Goal: Information Seeking & Learning: Understand process/instructions

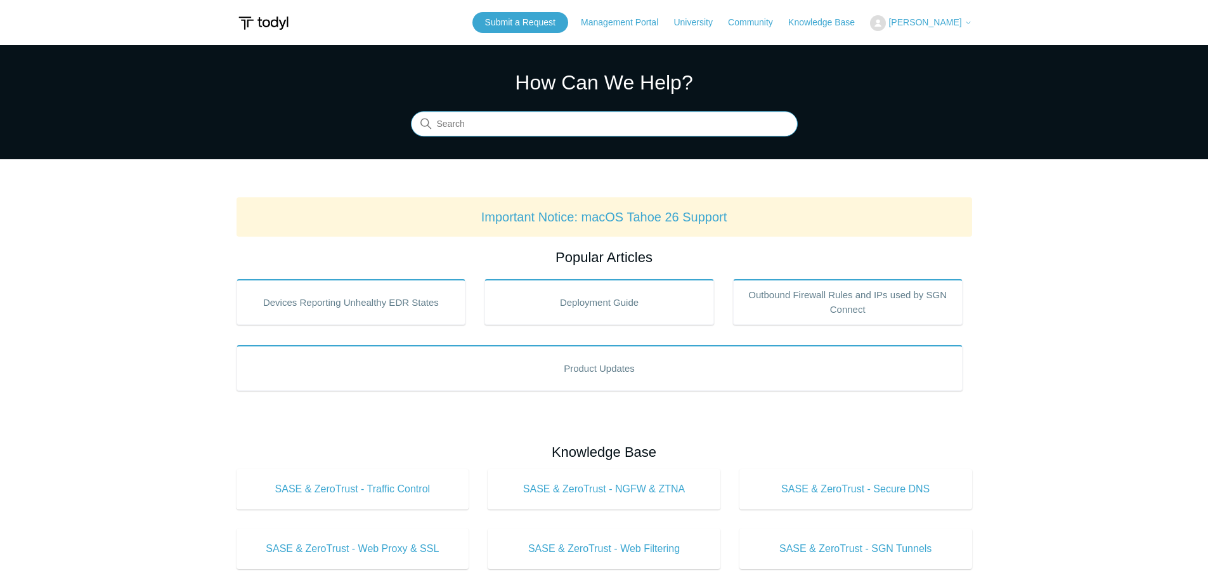
click at [523, 116] on input "Search" at bounding box center [604, 124] width 387 height 25
type input "uninstall"
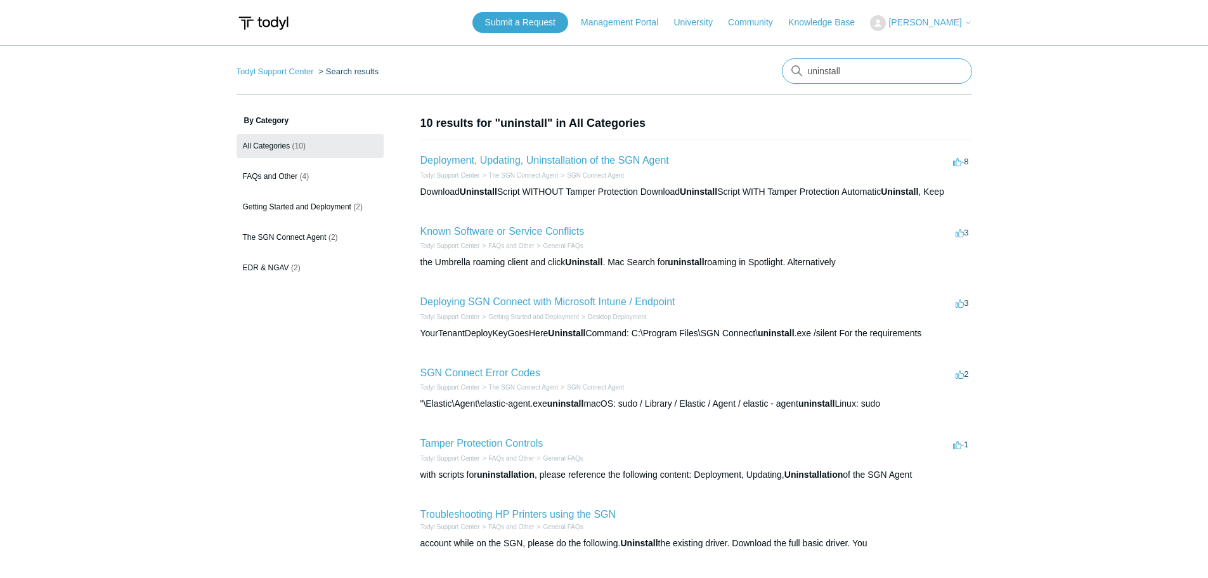
click at [854, 71] on input "uninstall" at bounding box center [877, 70] width 190 height 25
type input "u"
type input "utility"
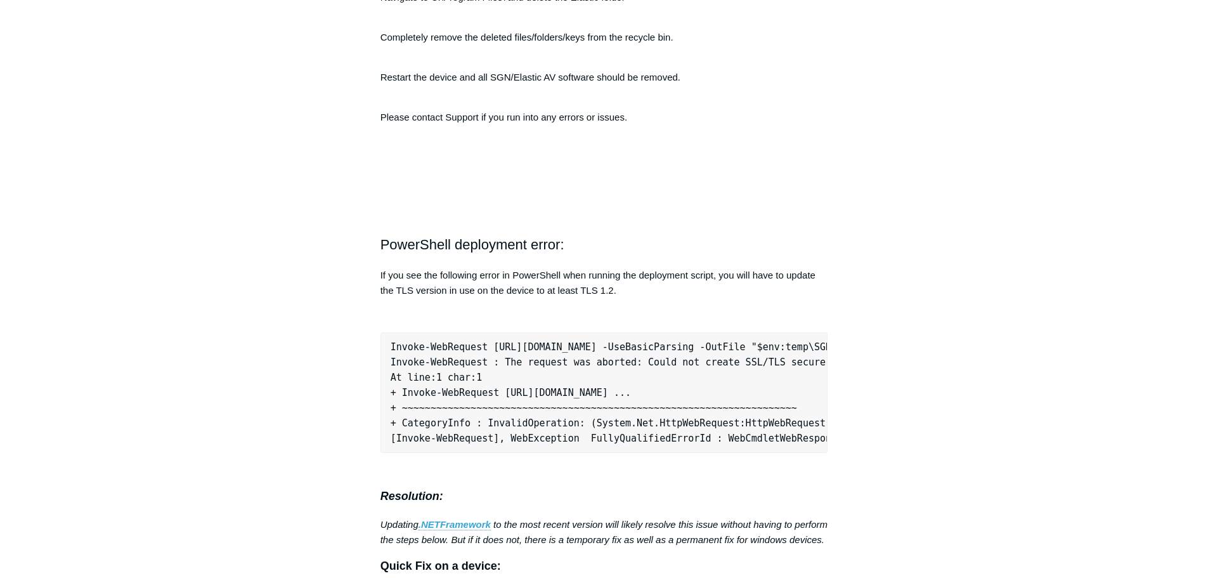
scroll to position [3679, 0]
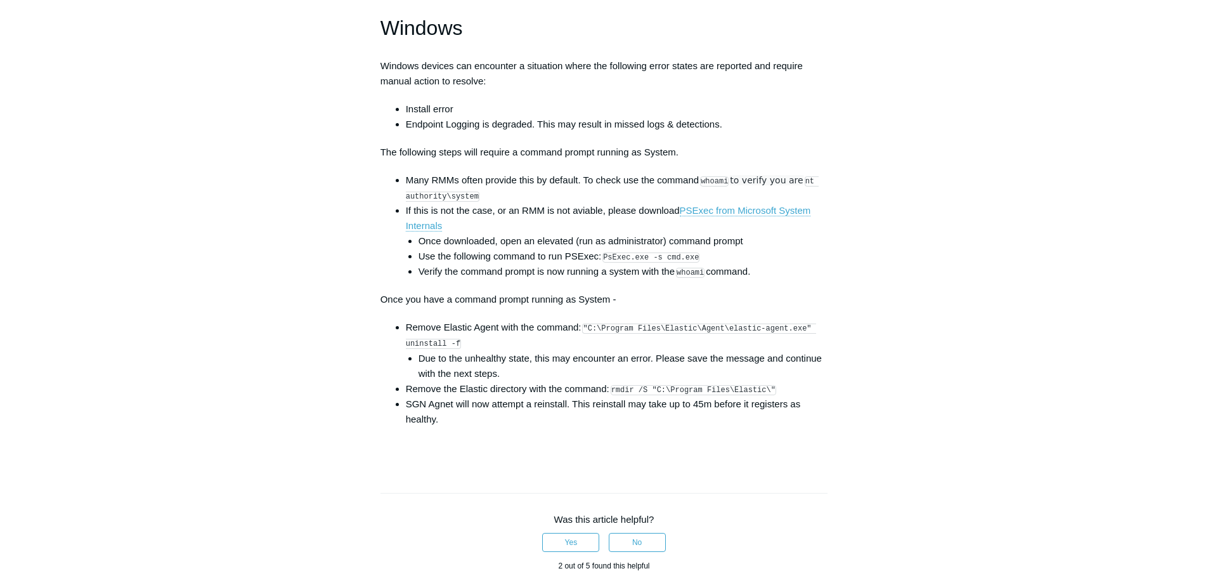
scroll to position [1840, 0]
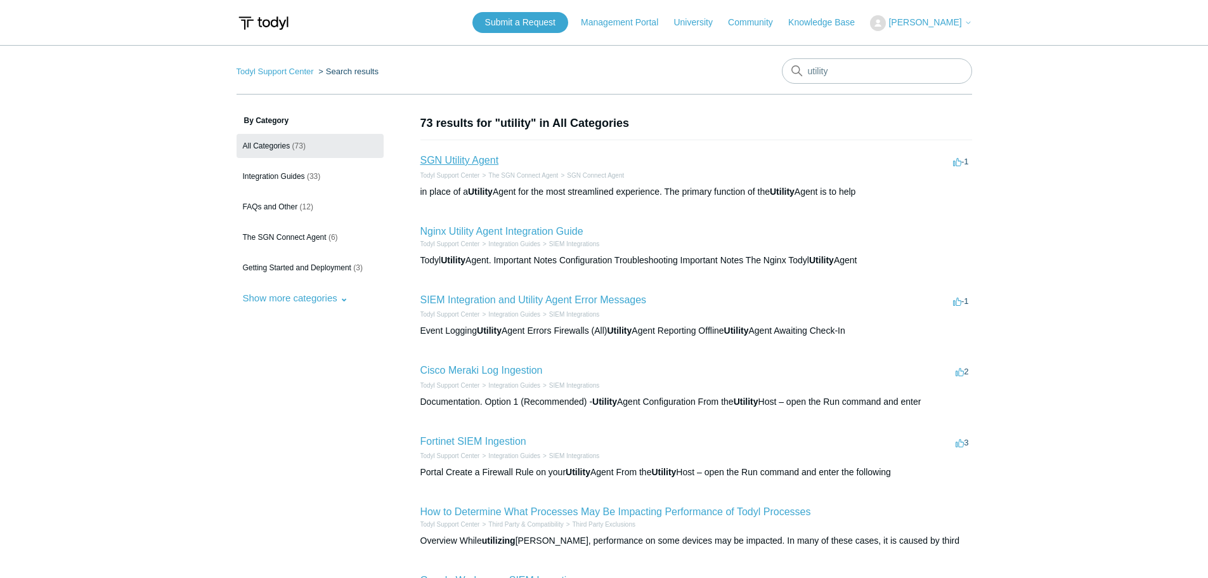
drag, startPoint x: 457, startPoint y: 166, endPoint x: 460, endPoint y: 157, distance: 10.0
